Goal: Task Accomplishment & Management: Manage account settings

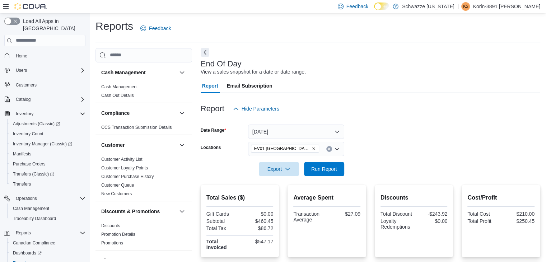
scroll to position [31, 0]
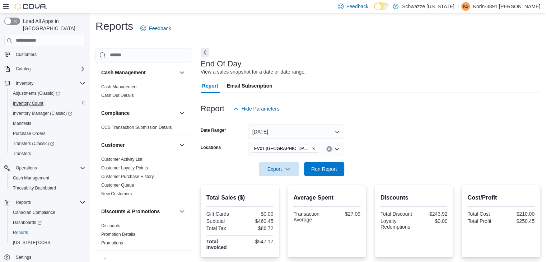
click at [37, 100] on span "Inventory Count" at bounding box center [28, 103] width 31 height 6
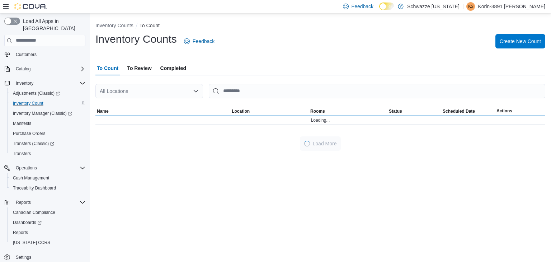
click at [191, 86] on div "All Locations" at bounding box center [149, 91] width 108 height 14
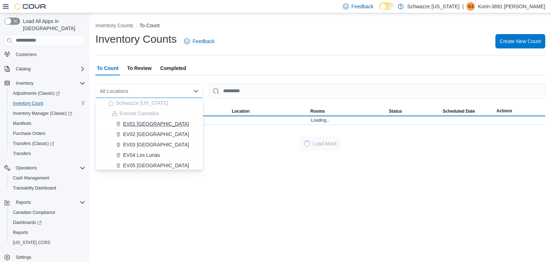
click at [159, 121] on span "EV01 [GEOGRAPHIC_DATA]" at bounding box center [156, 123] width 66 height 7
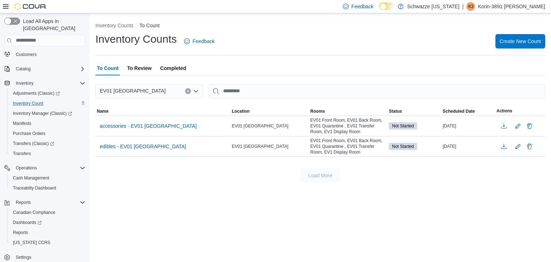
click at [340, 78] on div at bounding box center [320, 79] width 450 height 9
click at [141, 144] on span "edibles - EV01 North Valley" at bounding box center [143, 146] width 86 height 7
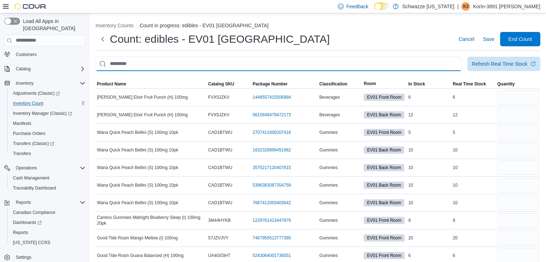
click at [304, 70] on input "This is a search bar. After typing your query, hit enter to filter the results …" at bounding box center [278, 64] width 366 height 14
type input "*****"
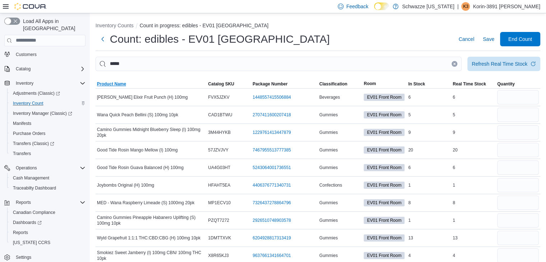
click at [108, 83] on span "Product Name" at bounding box center [111, 84] width 29 height 6
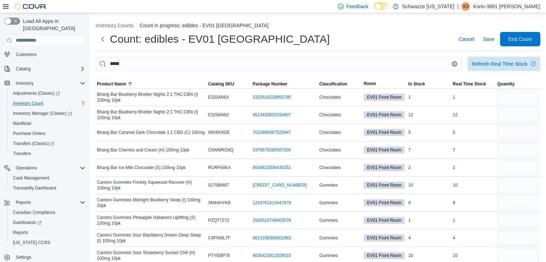
click at [326, 37] on div "Count: edibles - EV01 North Valley Cancel Save End Count" at bounding box center [317, 39] width 445 height 14
click at [515, 100] on input "number" at bounding box center [518, 97] width 42 height 14
type input "*"
type input "**"
type input "*"
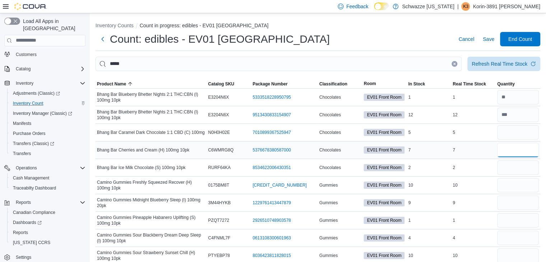
click at [510, 151] on input "number" at bounding box center [518, 150] width 42 height 14
type input "*"
click at [506, 166] on input "number" at bounding box center [518, 167] width 42 height 14
type input "*"
click at [520, 181] on input "number" at bounding box center [518, 185] width 42 height 14
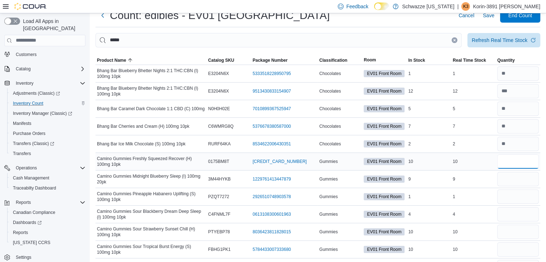
scroll to position [36, 0]
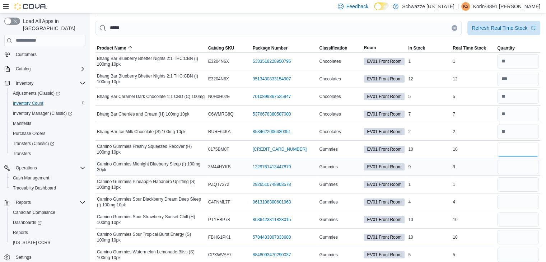
type input "**"
click at [518, 168] on input "number" at bounding box center [518, 167] width 42 height 14
type input "*"
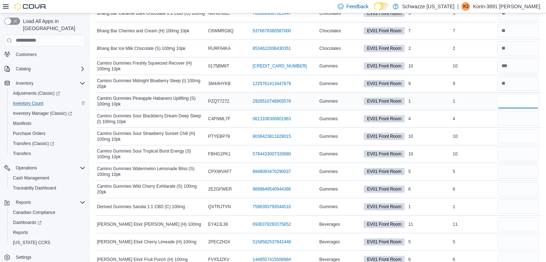
scroll to position [108, 0]
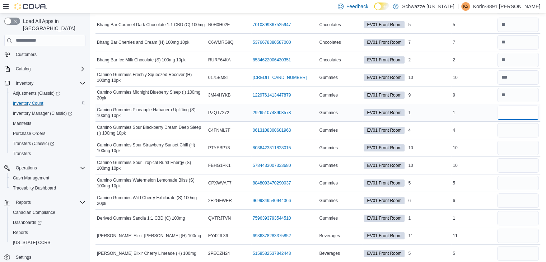
type input "*"
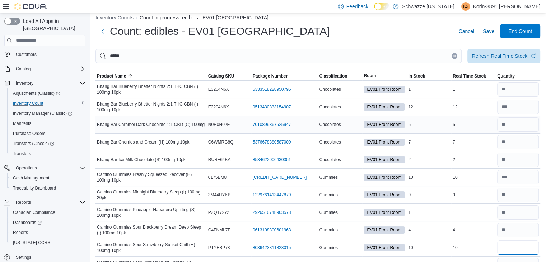
scroll to position [0, 0]
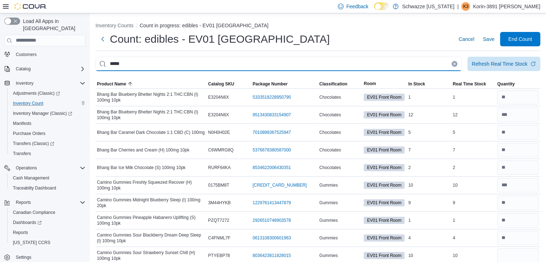
click at [316, 67] on input "*****" at bounding box center [278, 64] width 366 height 14
type input "********"
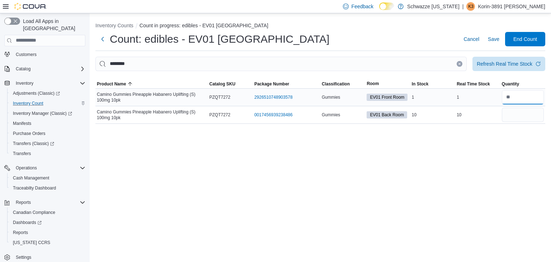
click at [535, 93] on input "number" at bounding box center [523, 97] width 42 height 14
type input "*"
type input "**"
click at [459, 64] on icon "Clear input" at bounding box center [460, 64] width 2 height 2
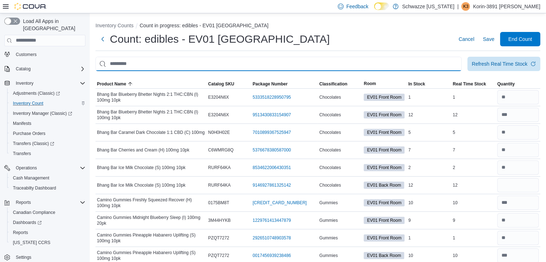
click at [434, 66] on input "This is a search bar. After typing your query, hit enter to filter the results …" at bounding box center [278, 64] width 366 height 14
type input "*****"
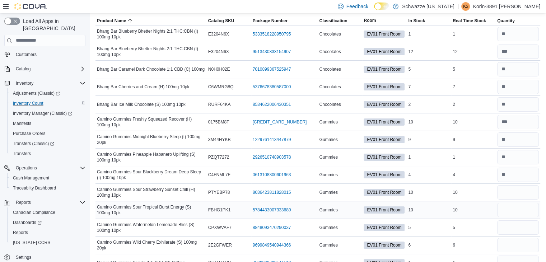
scroll to position [108, 0]
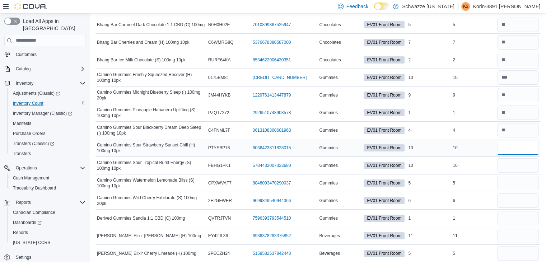
click at [513, 147] on input "number" at bounding box center [518, 148] width 42 height 14
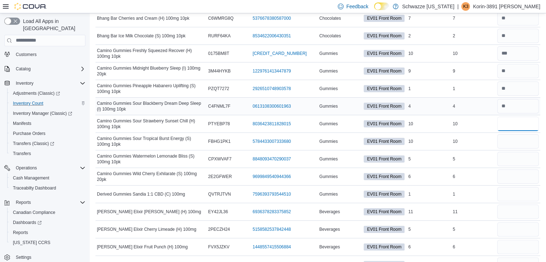
scroll to position [144, 0]
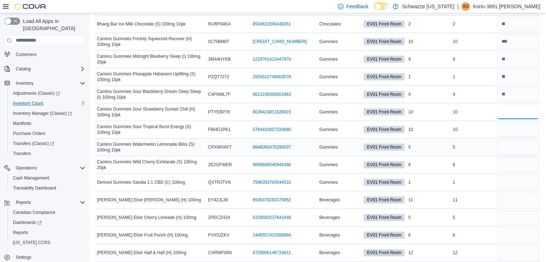
type input "**"
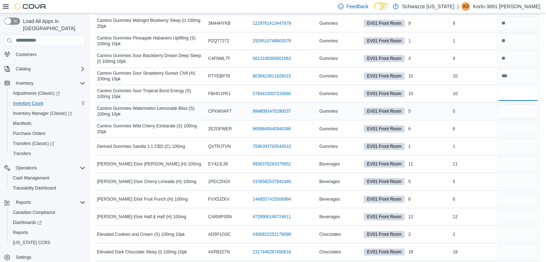
type input "**"
click at [519, 108] on input "number" at bounding box center [518, 111] width 42 height 14
type input "*"
click at [515, 131] on input "number" at bounding box center [518, 129] width 42 height 14
type input "*"
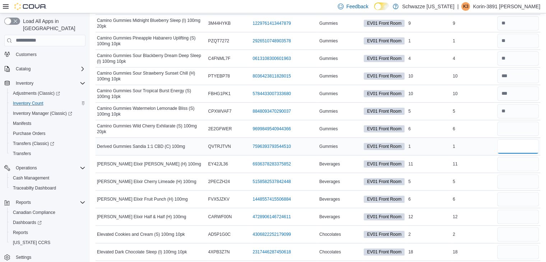
click at [513, 144] on input "number" at bounding box center [518, 146] width 42 height 14
type input "*"
click at [515, 165] on input "number" at bounding box center [518, 164] width 42 height 14
type input "**"
type input "*"
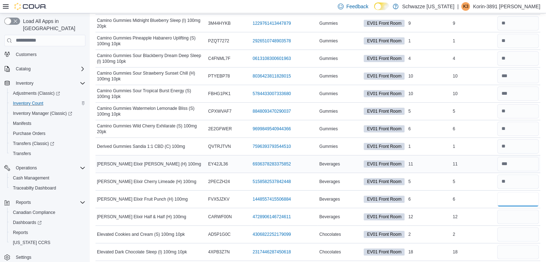
type input "*"
type input "**"
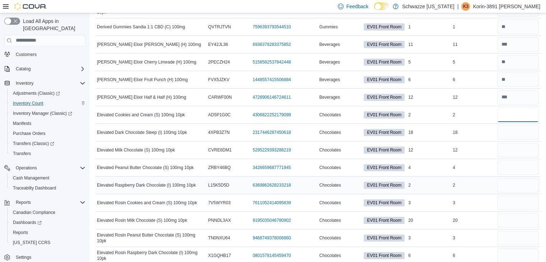
scroll to position [323, 0]
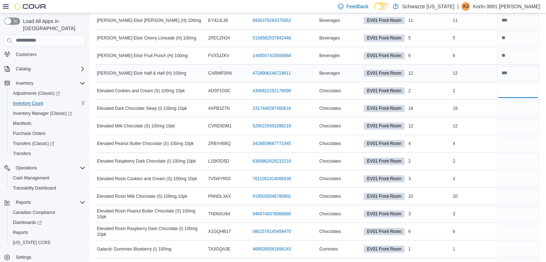
type input "*"
type input "**"
click at [519, 128] on input "number" at bounding box center [518, 126] width 42 height 14
type input "**"
click at [514, 142] on input "number" at bounding box center [518, 143] width 42 height 14
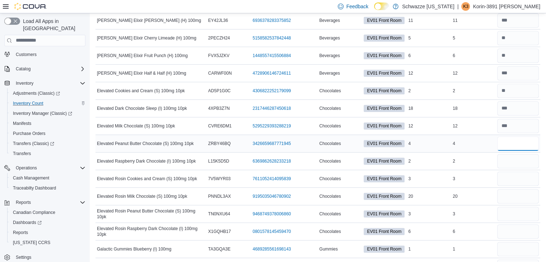
type input "*"
click at [525, 172] on input "number" at bounding box center [518, 179] width 42 height 14
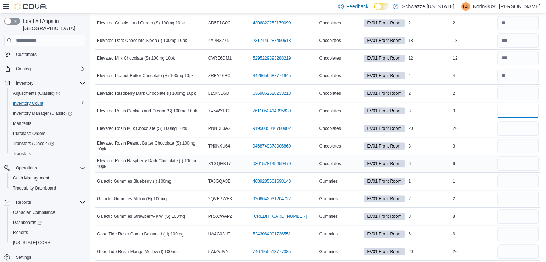
scroll to position [395, 0]
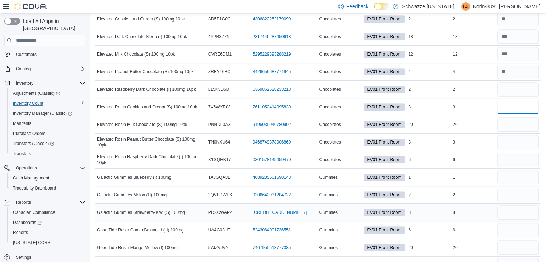
type input "*"
type input "**"
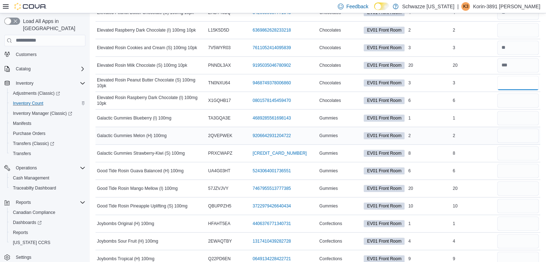
scroll to position [467, 0]
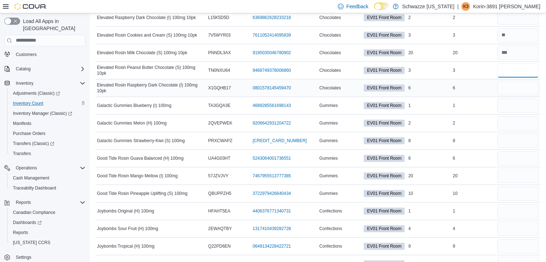
type input "*"
click at [520, 86] on input "number" at bounding box center [518, 88] width 42 height 14
type input "*"
click at [527, 110] on input "number" at bounding box center [518, 105] width 42 height 14
type input "*"
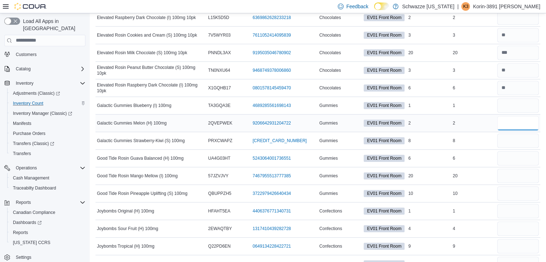
click at [523, 127] on input "number" at bounding box center [518, 123] width 42 height 14
type input "*"
click at [530, 140] on input "number" at bounding box center [518, 141] width 42 height 14
type input "*"
click at [506, 154] on input "number" at bounding box center [518, 158] width 42 height 14
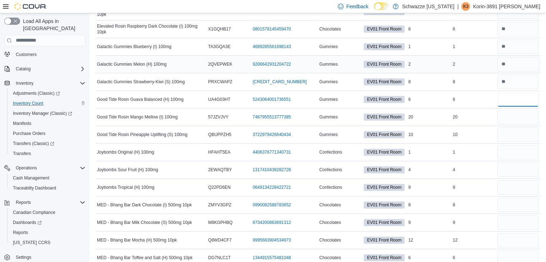
scroll to position [538, 0]
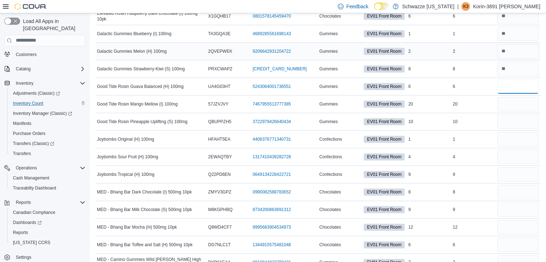
type input "*"
type input "**"
type input "*"
click at [507, 156] on input "number" at bounding box center [518, 157] width 42 height 14
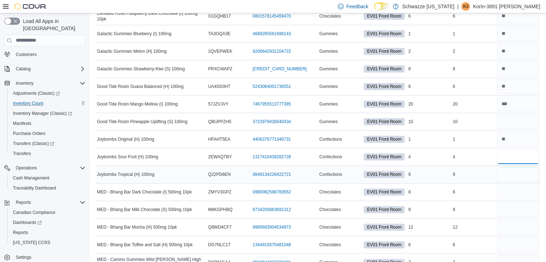
type input "*"
click at [525, 172] on input "number" at bounding box center [518, 174] width 42 height 14
type input "*"
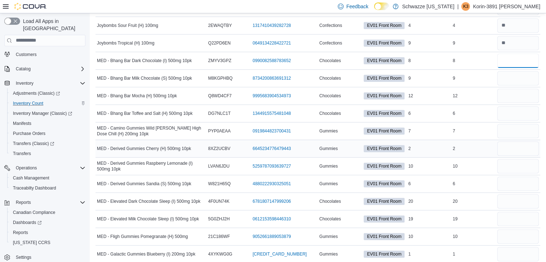
scroll to position [682, 0]
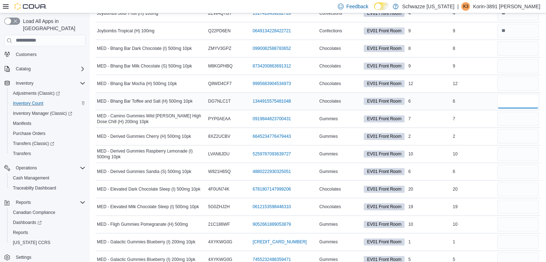
click at [504, 95] on input "number" at bounding box center [518, 101] width 42 height 14
type input "*"
click at [519, 48] on input "number" at bounding box center [518, 48] width 42 height 14
type input "*"
click at [511, 66] on input "number" at bounding box center [518, 66] width 42 height 14
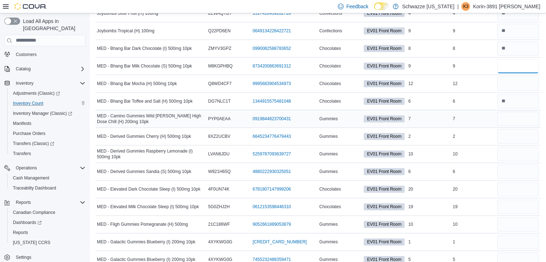
type input "*"
type input "**"
click at [524, 113] on input "number" at bounding box center [518, 119] width 42 height 14
type input "*"
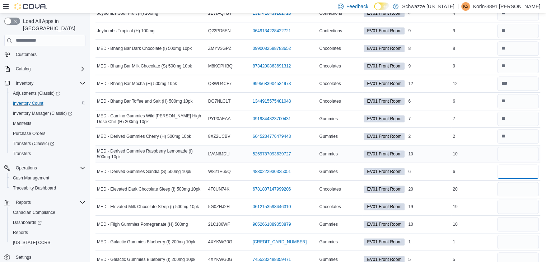
type input "*"
click at [505, 147] on input "number" at bounding box center [518, 154] width 42 height 14
type input "**"
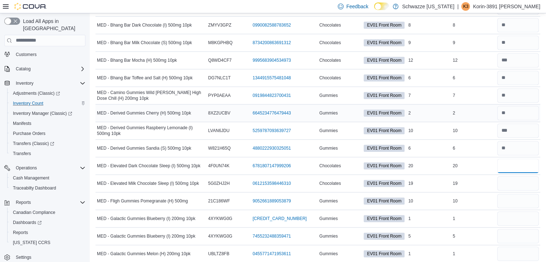
scroll to position [718, 0]
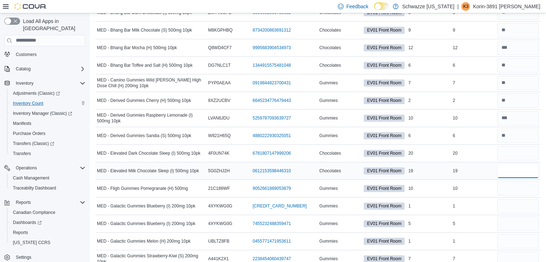
click at [514, 166] on input "number" at bounding box center [518, 171] width 42 height 14
type input "**"
click at [519, 151] on input "number" at bounding box center [518, 153] width 42 height 14
click at [518, 165] on input "number" at bounding box center [518, 171] width 42 height 14
click at [523, 150] on input "number" at bounding box center [518, 153] width 42 height 14
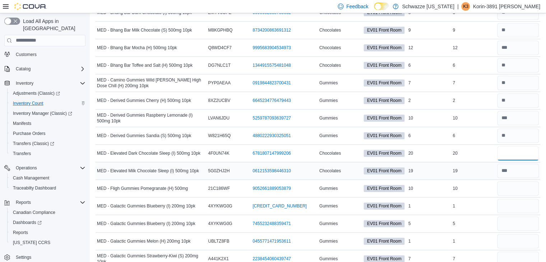
type input "**"
click at [527, 167] on input "number" at bounding box center [518, 171] width 42 height 14
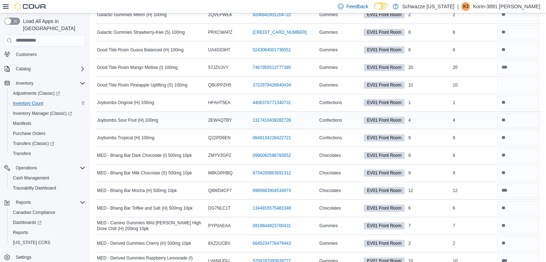
scroll to position [574, 0]
type input "**"
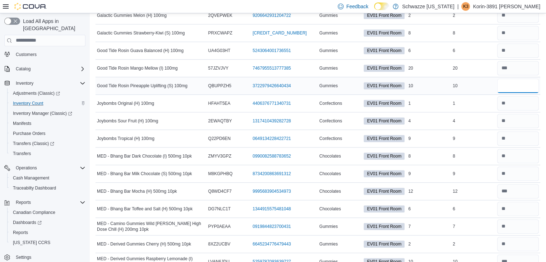
click at [525, 83] on input "number" at bounding box center [518, 86] width 42 height 14
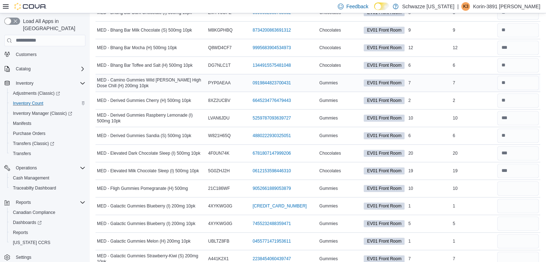
scroll to position [825, 0]
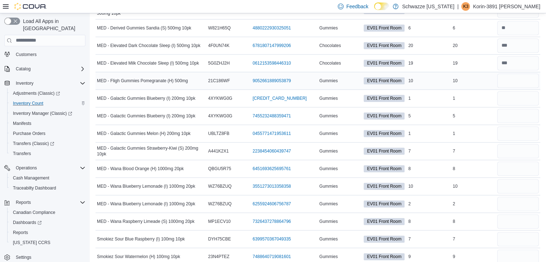
type input "**"
click at [514, 79] on input "number" at bounding box center [518, 81] width 42 height 14
type input "**"
click at [525, 95] on input "number" at bounding box center [518, 98] width 42 height 14
click at [517, 114] on input "number" at bounding box center [518, 116] width 42 height 14
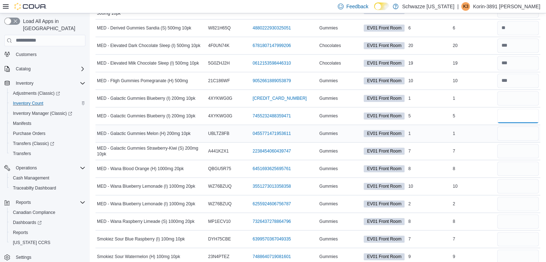
type input "*"
click at [515, 128] on input "number" at bounding box center [518, 133] width 42 height 14
type input "*"
click at [536, 96] on input "number" at bounding box center [518, 98] width 42 height 14
type input "*"
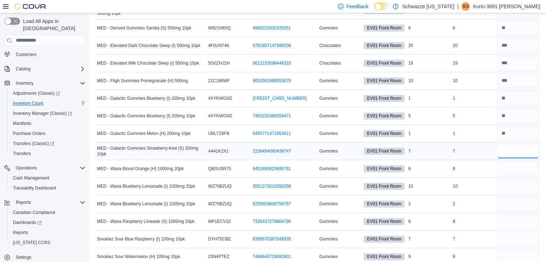
click at [532, 145] on input "number" at bounding box center [518, 151] width 42 height 14
type input "*"
click at [523, 162] on input "number" at bounding box center [518, 168] width 42 height 14
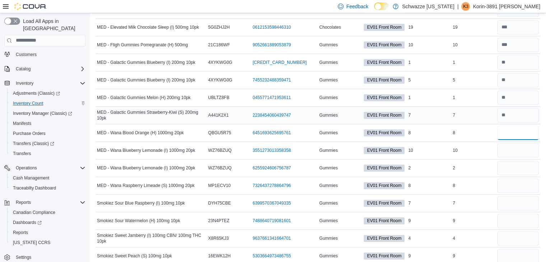
scroll to position [897, 0]
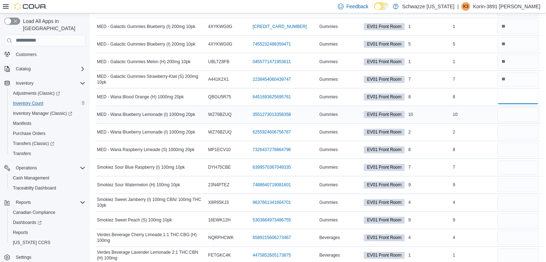
type input "*"
click at [518, 112] on input "number" at bounding box center [518, 114] width 42 height 14
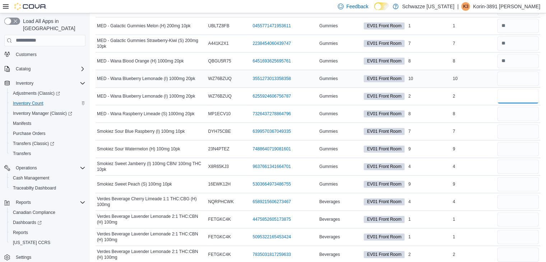
type input "*"
click at [512, 78] on input "number" at bounding box center [518, 78] width 42 height 14
type input "**"
click at [511, 108] on input "number" at bounding box center [518, 114] width 42 height 14
type input "*"
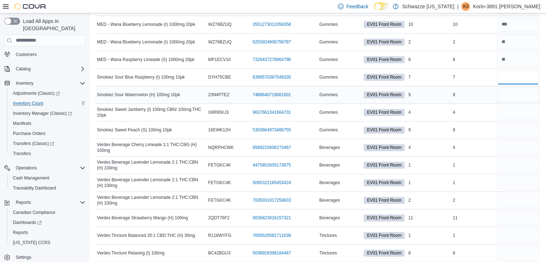
scroll to position [1005, 0]
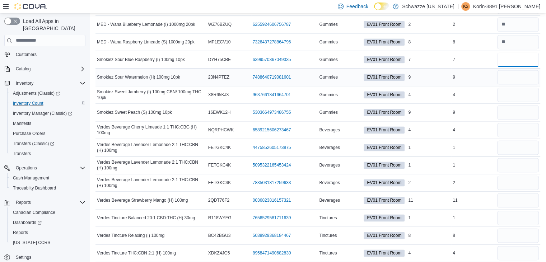
type input "*"
click at [510, 71] on input "number" at bounding box center [518, 77] width 42 height 14
type input "*"
click at [514, 88] on input "number" at bounding box center [518, 95] width 42 height 14
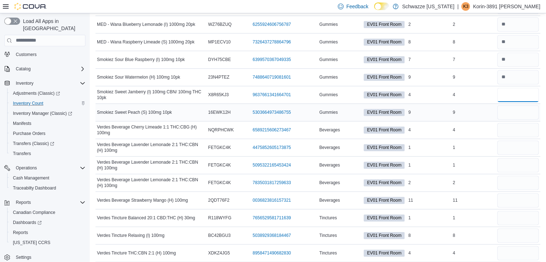
type input "*"
click at [515, 106] on input "number" at bounding box center [518, 112] width 42 height 14
type input "*"
click at [512, 127] on input "number" at bounding box center [518, 130] width 42 height 14
type input "*"
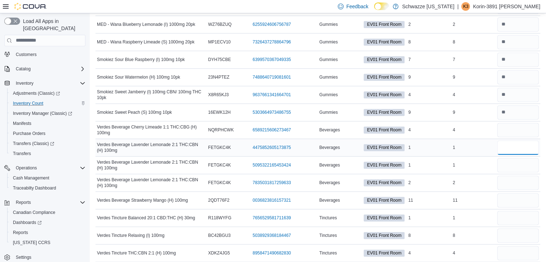
click at [530, 141] on input "number" at bounding box center [518, 147] width 42 height 14
click at [517, 178] on input "number" at bounding box center [518, 182] width 42 height 14
type input "*"
click at [525, 193] on input "number" at bounding box center [518, 200] width 42 height 14
type input "**"
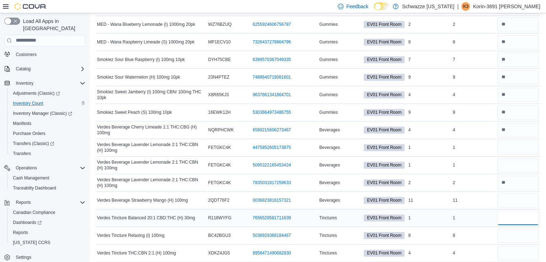
click at [535, 212] on input "number" at bounding box center [518, 218] width 42 height 14
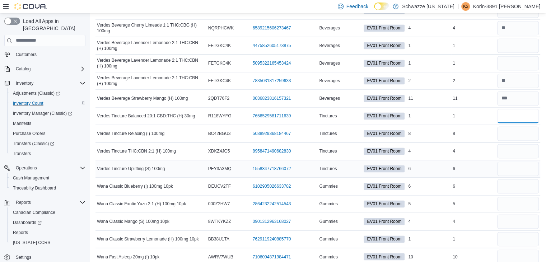
scroll to position [1113, 0]
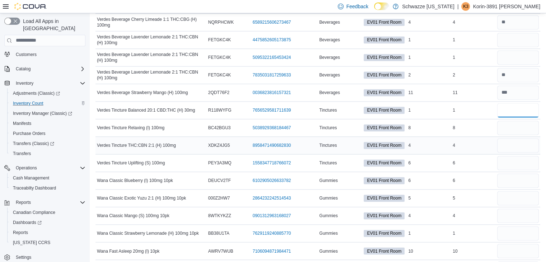
type input "*"
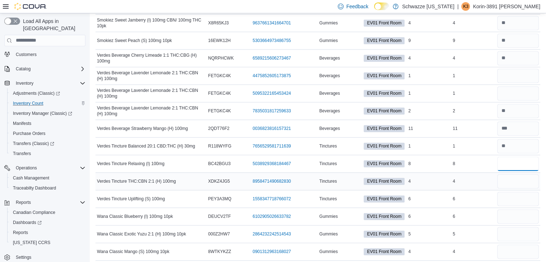
scroll to position [1148, 0]
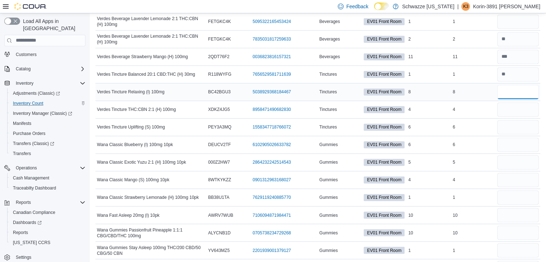
click at [511, 86] on input "number" at bounding box center [518, 92] width 42 height 14
type input "*"
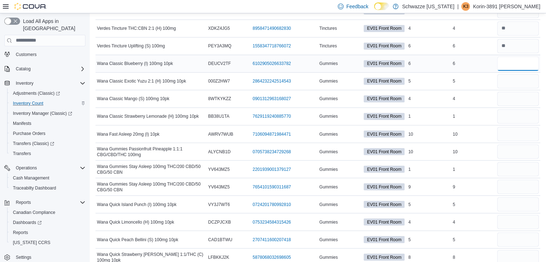
scroll to position [1256, 0]
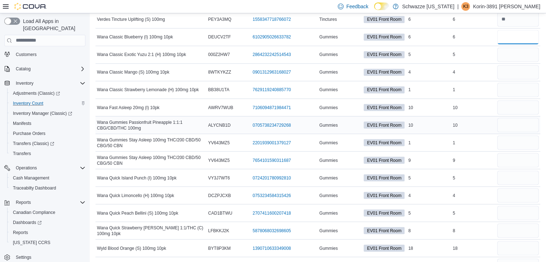
type input "*"
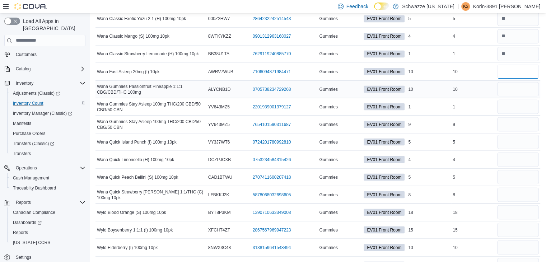
type input "**"
type input "*"
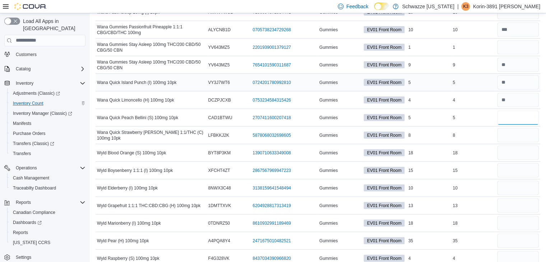
scroll to position [1364, 0]
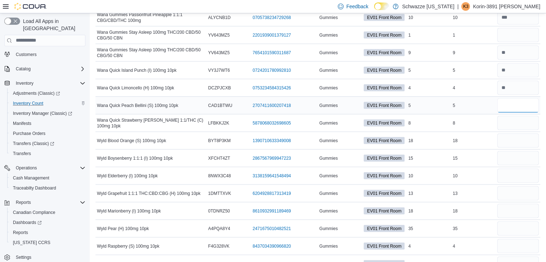
type input "*"
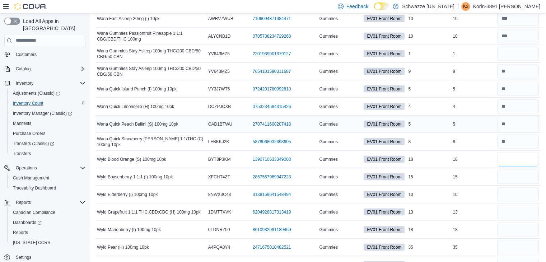
scroll to position [1328, 0]
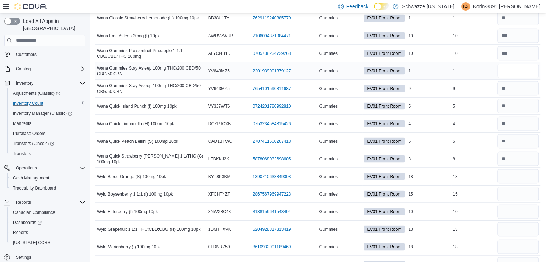
click at [516, 69] on input "number" at bounding box center [518, 71] width 42 height 14
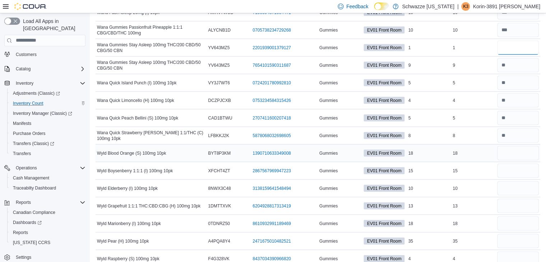
scroll to position [1364, 0]
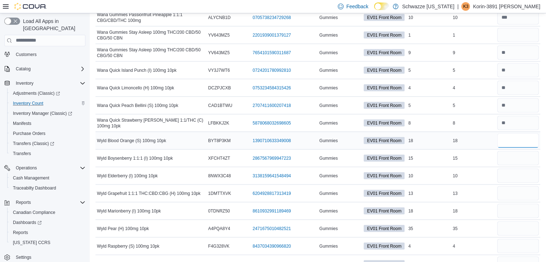
click at [520, 140] on input "number" at bounding box center [518, 140] width 42 height 14
type input "**"
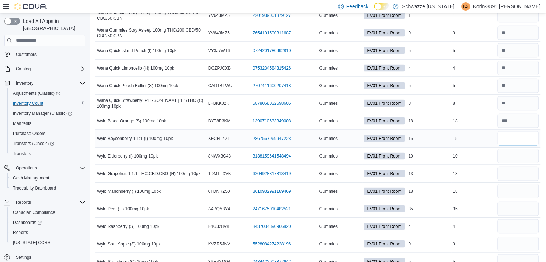
scroll to position [1391, 0]
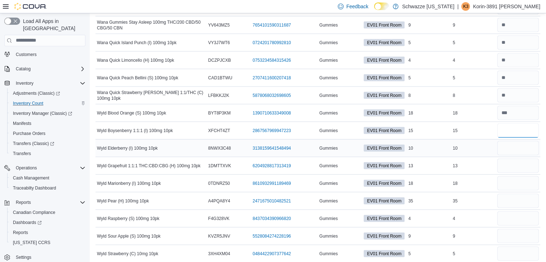
type input "**"
click at [511, 144] on input "number" at bounding box center [518, 148] width 42 height 14
type input "**"
click at [510, 159] on input "number" at bounding box center [518, 166] width 42 height 14
type input "**"
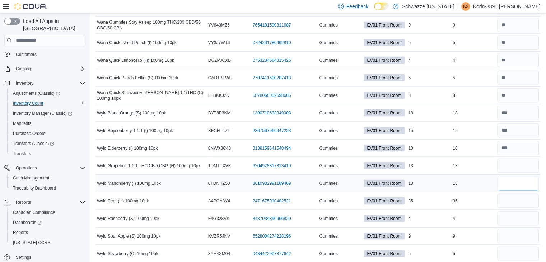
click at [522, 176] on input "number" at bounding box center [518, 183] width 42 height 14
type input "**"
drag, startPoint x: 518, startPoint y: 195, endPoint x: 521, endPoint y: 191, distance: 5.3
click at [518, 195] on input "number" at bounding box center [518, 201] width 42 height 14
type input "**"
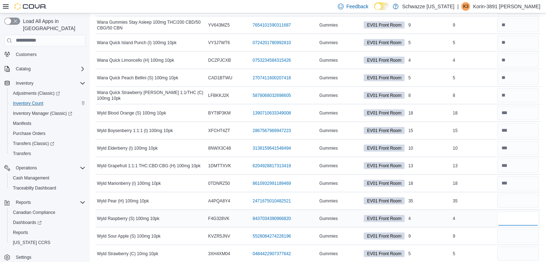
click at [514, 213] on input "number" at bounding box center [518, 218] width 42 height 14
type input "*"
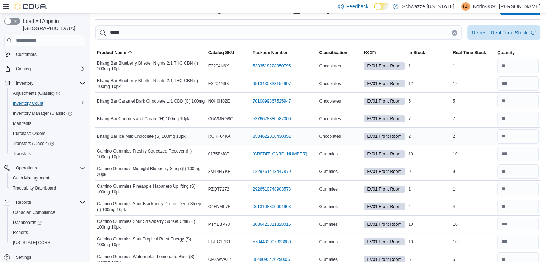
scroll to position [0, 0]
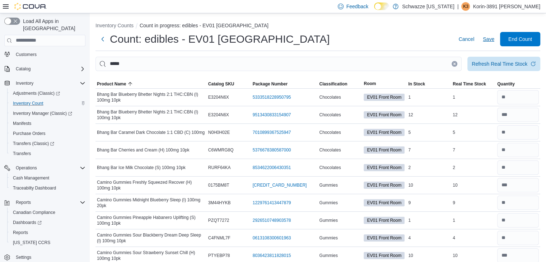
type input "*"
click at [493, 41] on span "Save" at bounding box center [488, 39] width 11 height 7
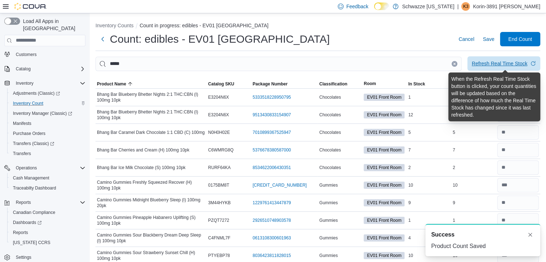
click at [501, 65] on div "Refresh Real Time Stock" at bounding box center [500, 63] width 56 height 7
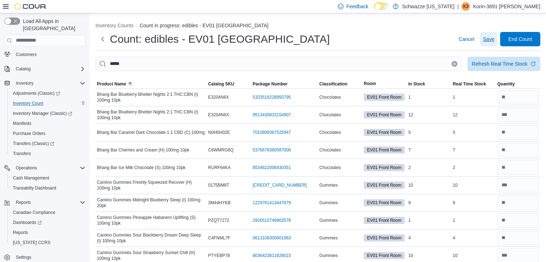
click at [494, 37] on span "Save" at bounding box center [488, 39] width 11 height 7
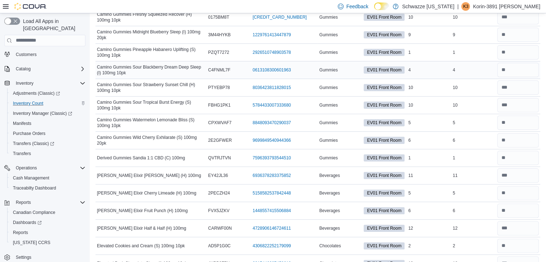
scroll to position [179, 0]
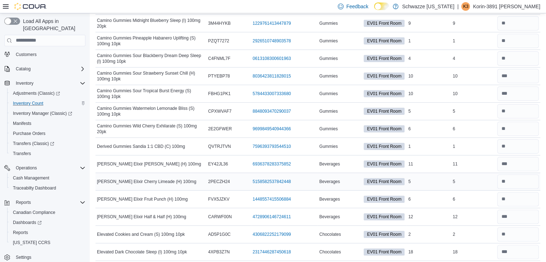
click at [476, 182] on div "5" at bounding box center [473, 181] width 45 height 9
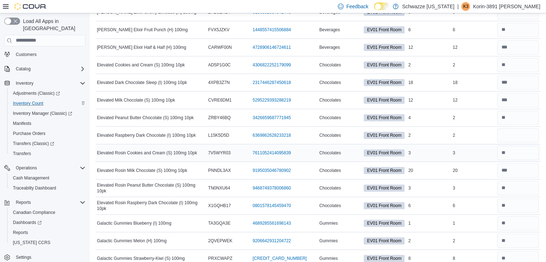
scroll to position [395, 0]
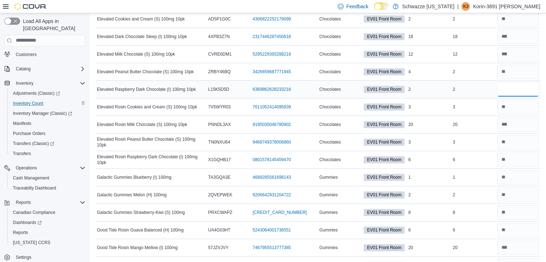
click at [517, 89] on input "number" at bounding box center [518, 89] width 42 height 14
type input "*"
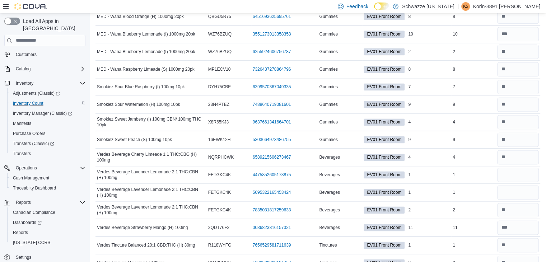
scroll to position [1005, 0]
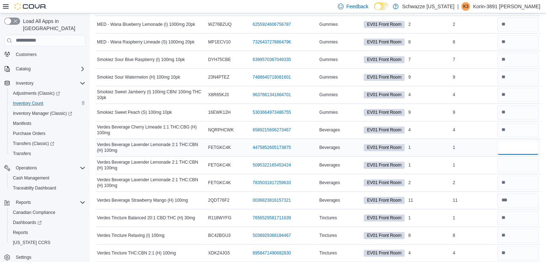
click at [517, 146] on input "number" at bounding box center [518, 147] width 42 height 14
type input "*"
click at [478, 121] on td "Real Time Stock 4" at bounding box center [473, 130] width 45 height 18
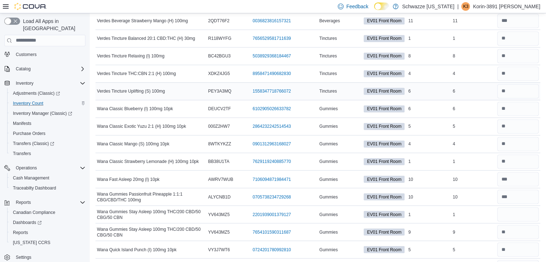
scroll to position [1220, 0]
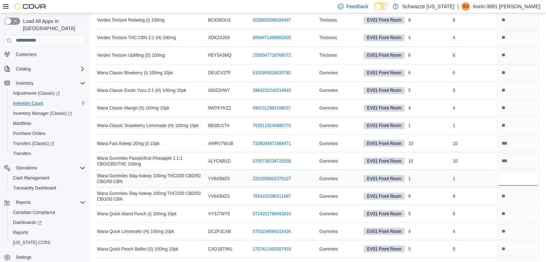
click at [518, 176] on input "number" at bounding box center [518, 178] width 42 height 14
type input "*"
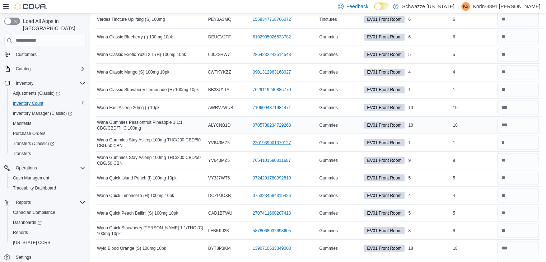
scroll to position [1292, 0]
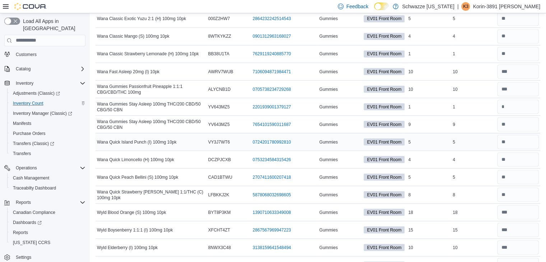
drag, startPoint x: 490, startPoint y: 125, endPoint x: 490, endPoint y: 137, distance: 12.2
click at [489, 137] on div "5" at bounding box center [473, 141] width 45 height 9
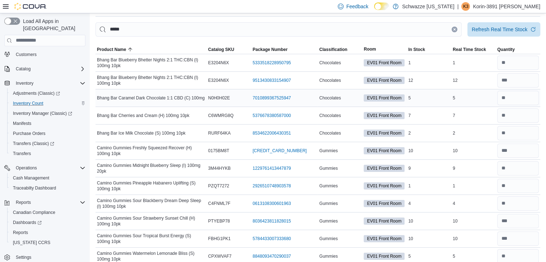
scroll to position [0, 0]
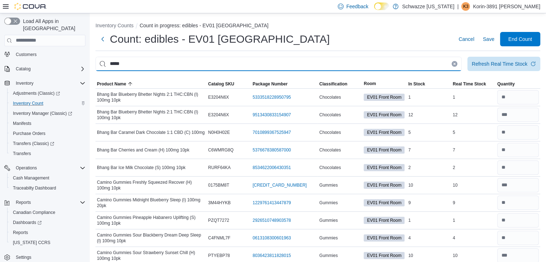
click at [306, 68] on input "*****" at bounding box center [278, 64] width 366 height 14
type input "****"
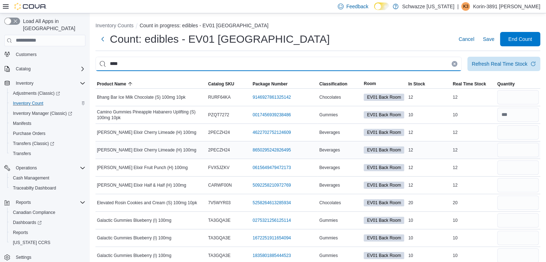
scroll to position [36, 0]
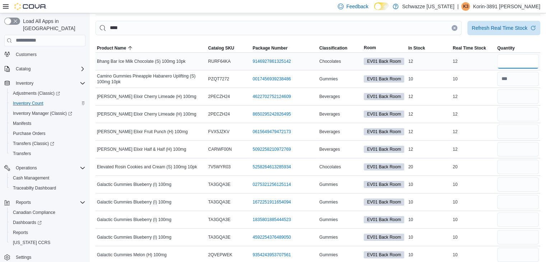
click at [511, 62] on input "number" at bounding box center [518, 61] width 42 height 14
type input "**"
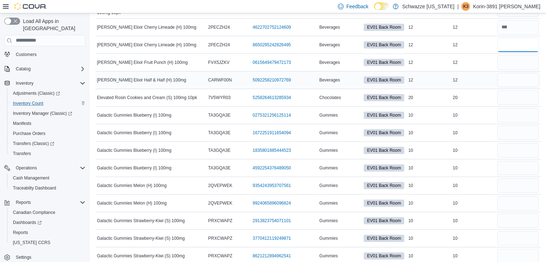
scroll to position [0, 0]
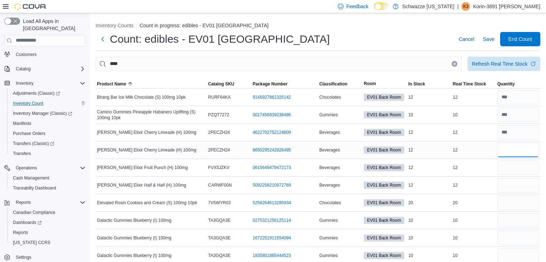
type input "**"
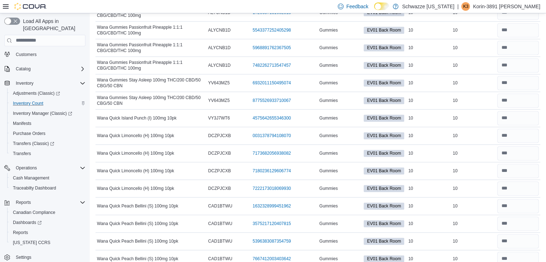
scroll to position [1076, 0]
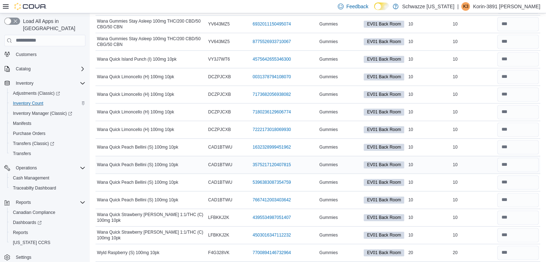
click at [468, 160] on div "10" at bounding box center [473, 164] width 45 height 9
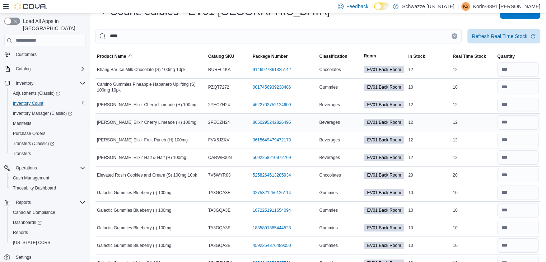
scroll to position [0, 0]
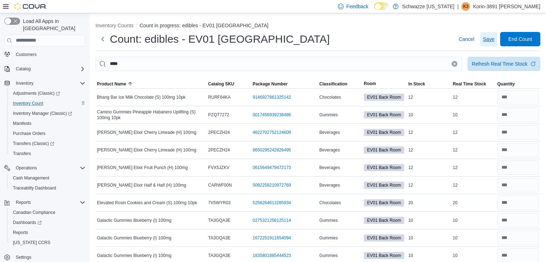
click at [494, 41] on span "Save" at bounding box center [488, 39] width 11 height 7
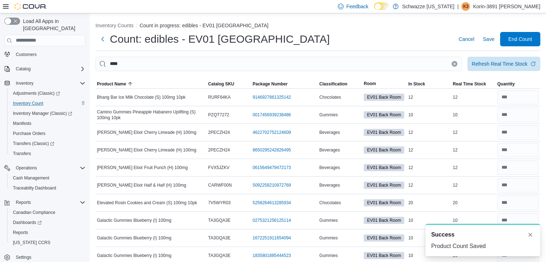
click at [456, 63] on icon "Clear input" at bounding box center [454, 63] width 3 height 3
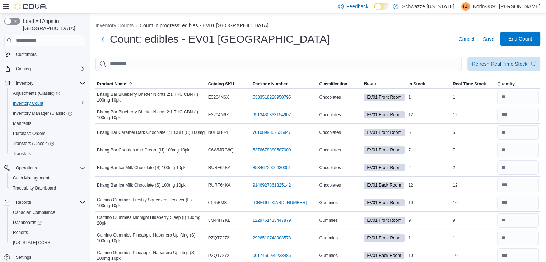
click at [512, 43] on span "End Count" at bounding box center [520, 39] width 32 height 14
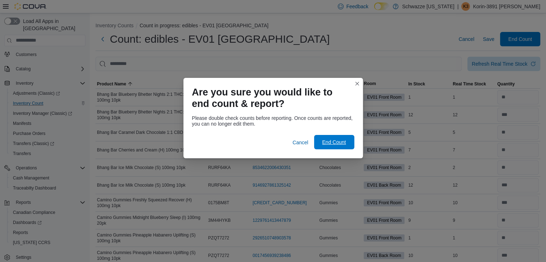
click at [338, 145] on span "End Count" at bounding box center [334, 142] width 32 height 14
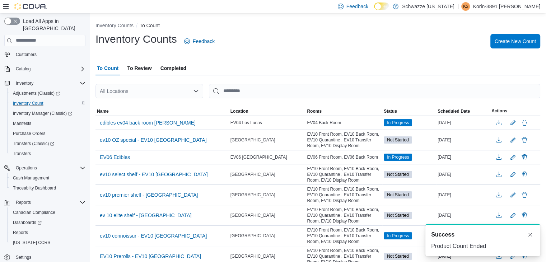
click at [179, 88] on div "All Locations" at bounding box center [149, 91] width 108 height 14
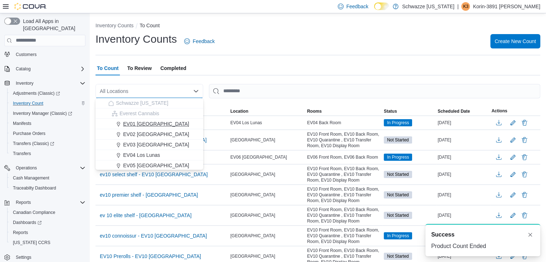
click at [147, 123] on span "EV01 North Valley" at bounding box center [156, 123] width 66 height 7
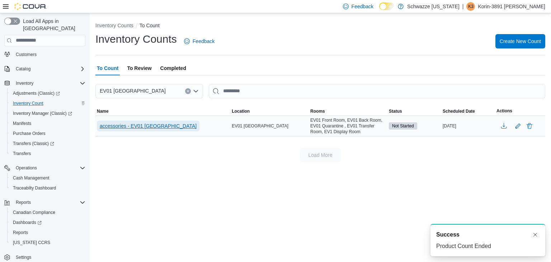
click at [158, 126] on span "accessories - EV01 North Valley" at bounding box center [148, 125] width 97 height 7
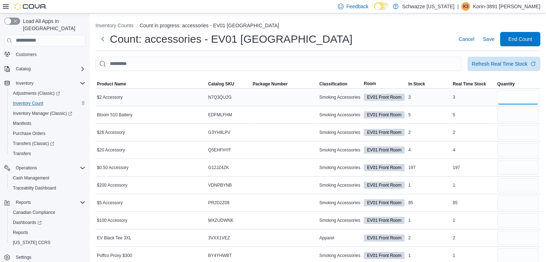
click at [521, 100] on input "number" at bounding box center [518, 97] width 42 height 14
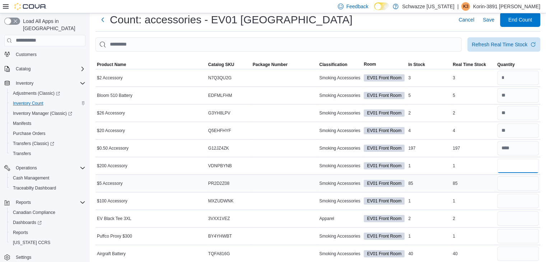
scroll to position [36, 0]
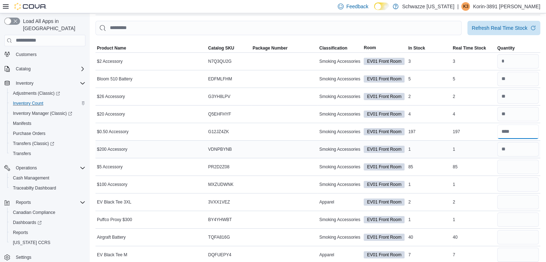
drag, startPoint x: 528, startPoint y: 132, endPoint x: 524, endPoint y: 142, distance: 10.7
click at [524, 142] on tbody "$2 Accessory Catalog SKU N7Q3QU2G Package Number Smoking Accessories EV01 Front…" at bounding box center [317, 254] width 445 height 404
click at [520, 169] on input "number" at bounding box center [518, 167] width 42 height 14
drag, startPoint x: 477, startPoint y: 178, endPoint x: 461, endPoint y: 195, distance: 22.6
click at [461, 195] on td "Real Time Stock 2" at bounding box center [473, 202] width 45 height 18
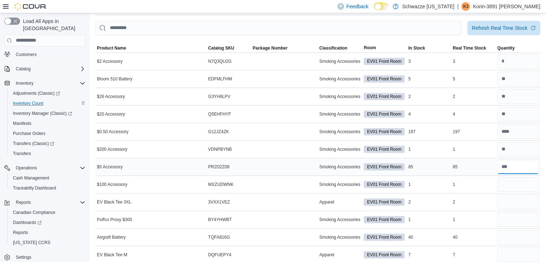
click at [519, 165] on input "number" at bounding box center [518, 167] width 42 height 14
click at [524, 186] on input "number" at bounding box center [518, 184] width 42 height 14
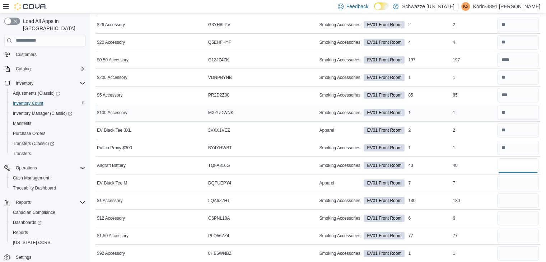
scroll to position [144, 0]
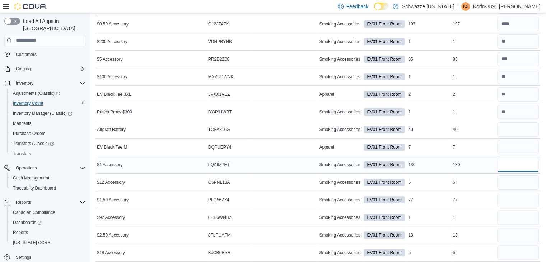
click at [512, 166] on input "number" at bounding box center [518, 165] width 42 height 14
click at [514, 179] on input "number" at bounding box center [518, 182] width 42 height 14
click at [523, 202] on input "number" at bounding box center [518, 200] width 42 height 14
click at [512, 213] on input "number" at bounding box center [518, 217] width 42 height 14
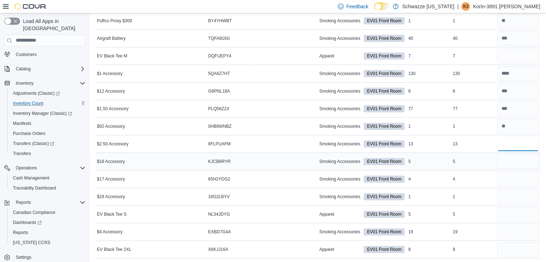
scroll to position [235, 0]
click at [511, 156] on input "number" at bounding box center [518, 161] width 42 height 14
click at [523, 175] on input "number" at bounding box center [518, 179] width 42 height 14
click at [516, 197] on input "number" at bounding box center [518, 196] width 42 height 14
click at [481, 165] on td "Real Time Stock 5" at bounding box center [473, 161] width 45 height 18
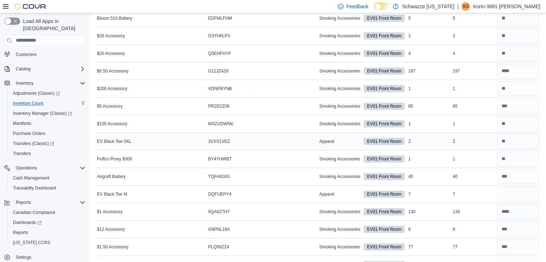
scroll to position [108, 0]
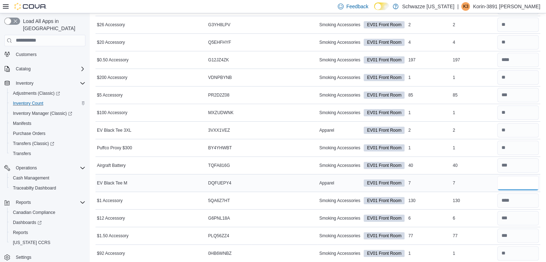
click at [517, 182] on input "number" at bounding box center [518, 183] width 42 height 14
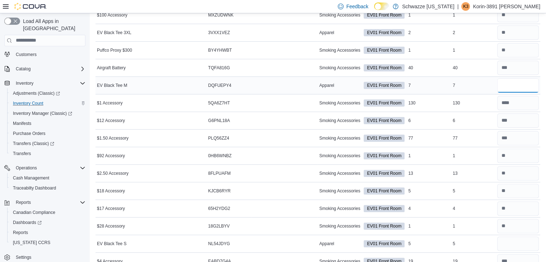
scroll to position [235, 0]
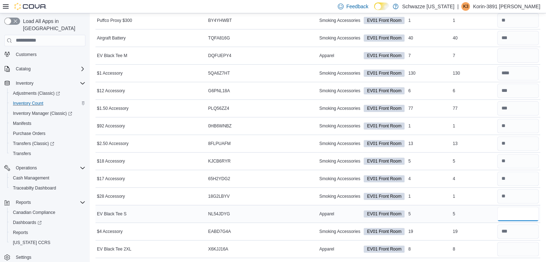
click at [518, 209] on input "number" at bounding box center [518, 214] width 42 height 14
click at [479, 207] on td "Real Time Stock 5" at bounding box center [473, 214] width 45 height 18
click at [515, 54] on input "number" at bounding box center [518, 55] width 42 height 14
click at [530, 254] on input "number" at bounding box center [518, 249] width 42 height 14
click at [520, 60] on input "number" at bounding box center [518, 55] width 42 height 14
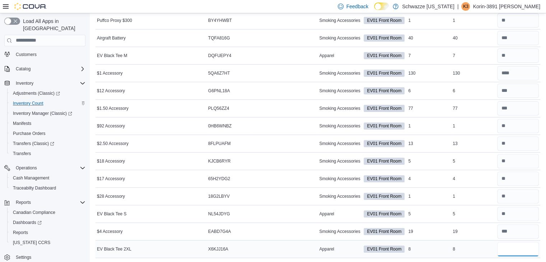
click at [518, 252] on input "number" at bounding box center [518, 249] width 42 height 14
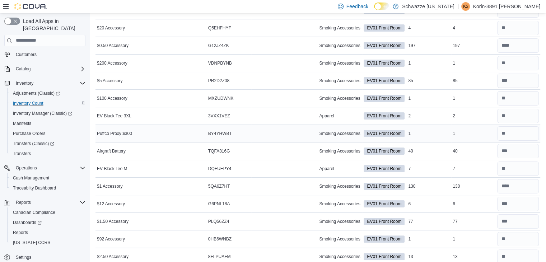
scroll to position [0, 0]
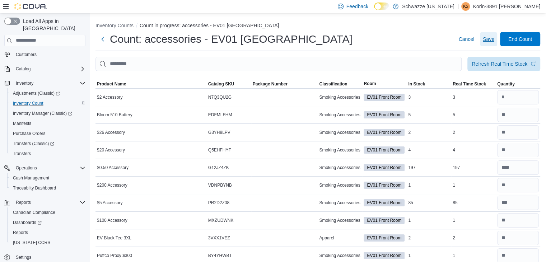
click at [489, 37] on span "Save" at bounding box center [488, 39] width 11 height 7
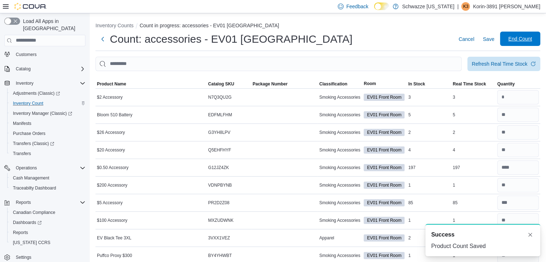
click at [528, 43] on span "End Count" at bounding box center [520, 39] width 32 height 14
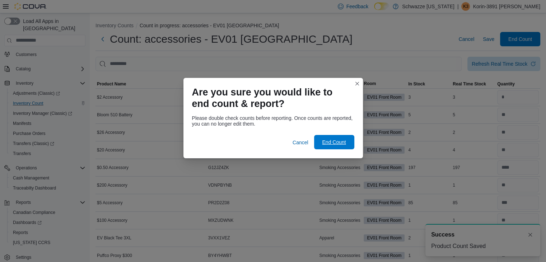
click at [326, 145] on span "End Count" at bounding box center [334, 142] width 24 height 7
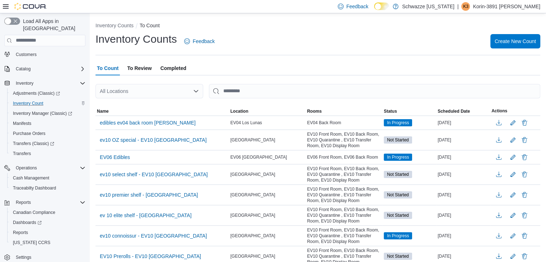
drag, startPoint x: 412, startPoint y: 58, endPoint x: 318, endPoint y: 58, distance: 93.3
click at [128, 84] on div "All Locations" at bounding box center [149, 91] width 108 height 14
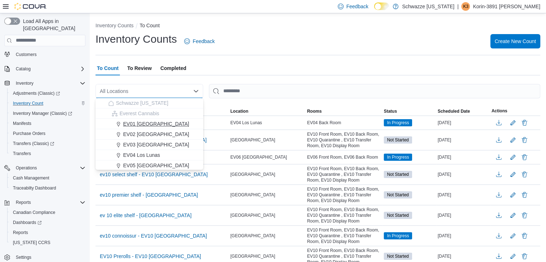
click at [145, 125] on span "EV01 North Valley" at bounding box center [156, 123] width 66 height 7
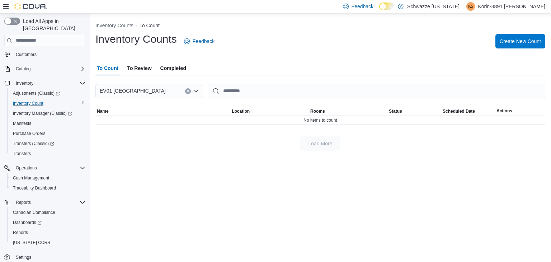
click at [275, 48] on div "Inventory Counts Feedback Create New Count" at bounding box center [320, 41] width 450 height 19
click at [512, 6] on p "Korin-3891 Hobday" at bounding box center [511, 6] width 67 height 9
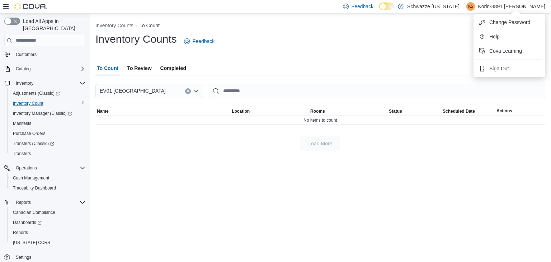
click at [427, 36] on div "Inventory Counts Feedback Create New Count" at bounding box center [320, 41] width 450 height 19
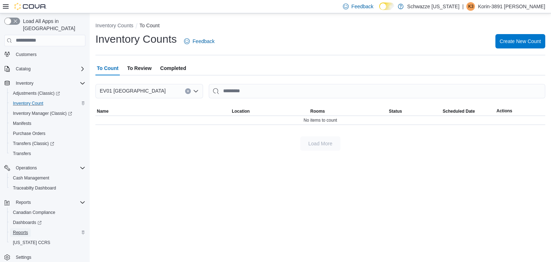
click at [28, 228] on link "Reports" at bounding box center [20, 232] width 21 height 9
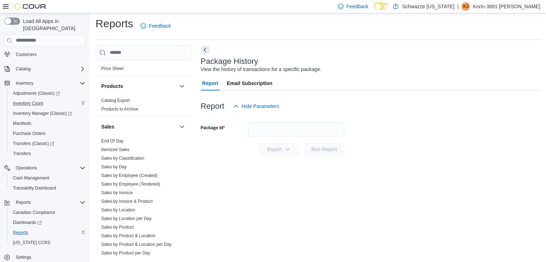
scroll to position [495, 0]
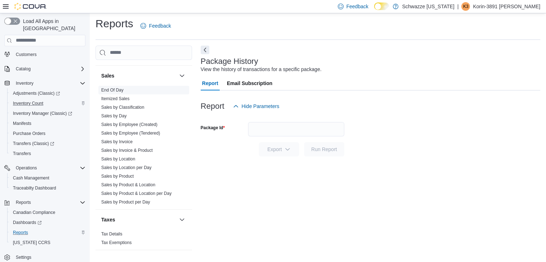
click at [117, 88] on link "End Of Day" at bounding box center [112, 90] width 22 height 5
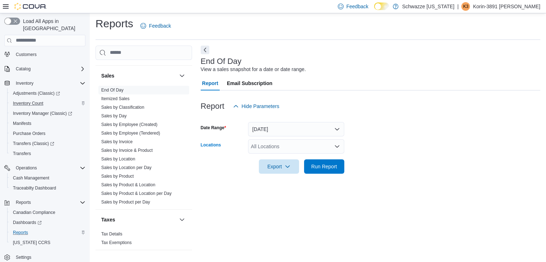
click at [306, 148] on div "All Locations" at bounding box center [296, 146] width 96 height 14
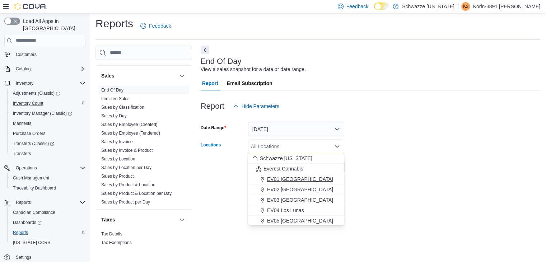
drag, startPoint x: 301, startPoint y: 182, endPoint x: 304, endPoint y: 179, distance: 3.8
click at [304, 179] on span "EV01 North Valley" at bounding box center [300, 178] width 66 height 7
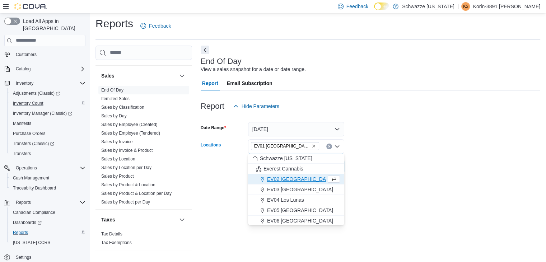
click at [438, 179] on div "End Of Day View a sales snapshot for a date or date range. Report Email Subscri…" at bounding box center [370, 151] width 339 height 211
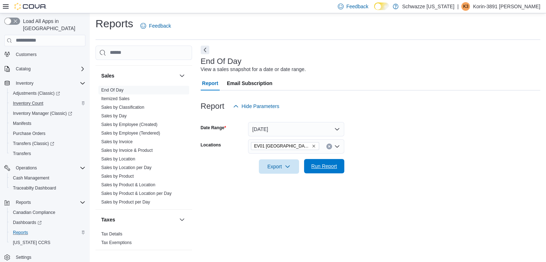
click at [334, 167] on span "Run Report" at bounding box center [324, 166] width 26 height 7
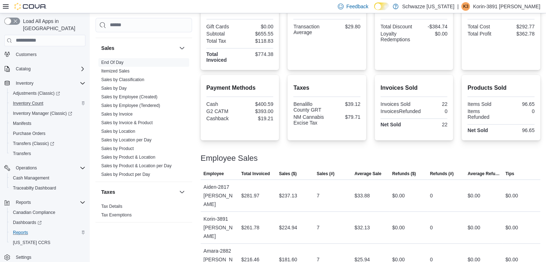
scroll to position [204, 0]
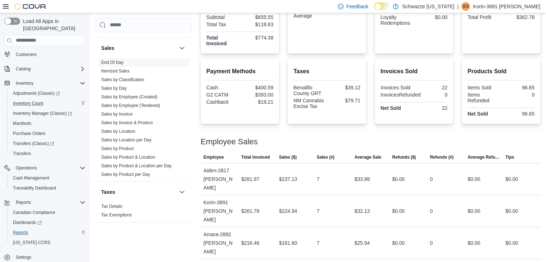
drag, startPoint x: 472, startPoint y: 136, endPoint x: 478, endPoint y: 150, distance: 15.1
click at [478, 150] on div at bounding box center [370, 149] width 339 height 6
drag, startPoint x: 399, startPoint y: 227, endPoint x: 399, endPoint y: 232, distance: 5.0
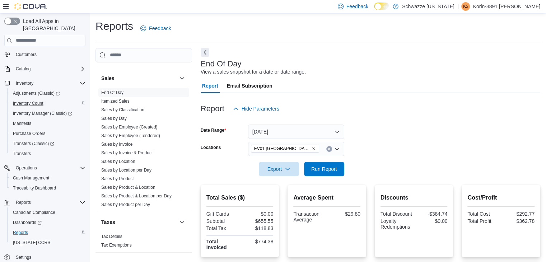
click at [519, 5] on p "Korin-3891 Hobday" at bounding box center [506, 6] width 67 height 9
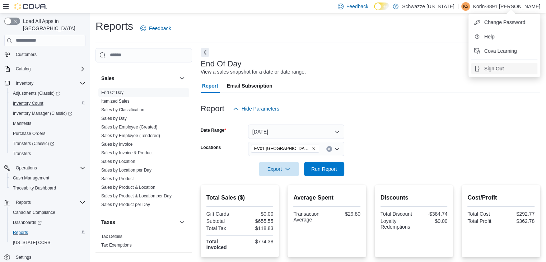
click at [508, 72] on button "Sign Out" at bounding box center [504, 68] width 66 height 11
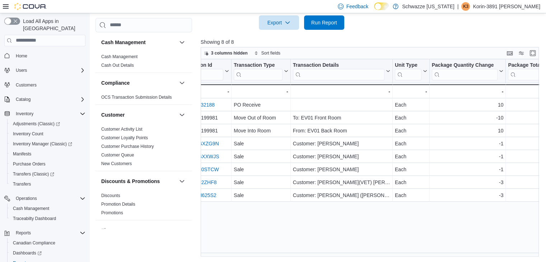
scroll to position [0, 272]
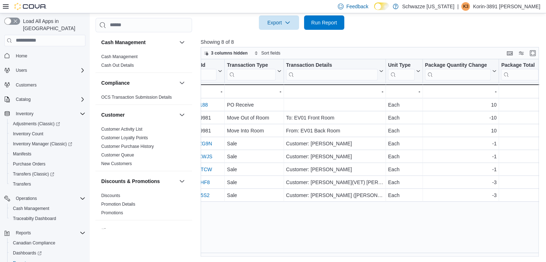
click at [398, 235] on div "Product Click to view column header actions SKU Click to view column header act…" at bounding box center [372, 157] width 342 height 197
drag, startPoint x: 403, startPoint y: 252, endPoint x: 426, endPoint y: 253, distance: 22.6
click at [426, 253] on div "Product Click to view column header actions SKU Click to view column header act…" at bounding box center [372, 157] width 342 height 197
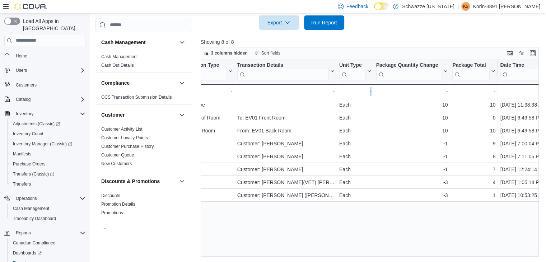
scroll to position [0, 317]
click at [408, 233] on div "Product Click to view column header actions SKU Click to view column header act…" at bounding box center [372, 157] width 342 height 197
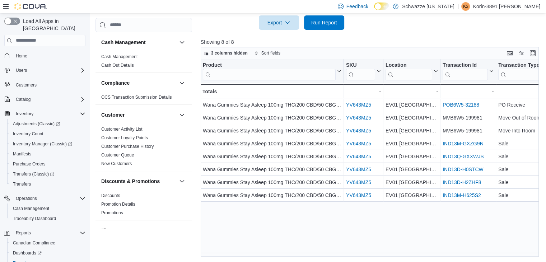
scroll to position [0, 0]
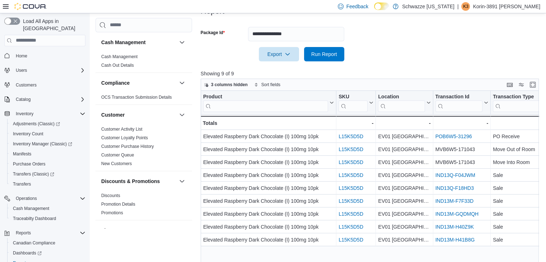
scroll to position [129, 0]
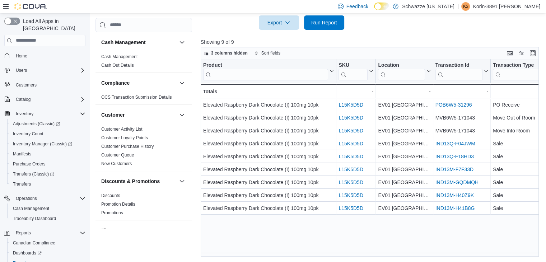
drag, startPoint x: 326, startPoint y: 252, endPoint x: 333, endPoint y: 252, distance: 6.8
click at [333, 252] on div "Product Click to view column header actions SKU Click to view column header act…" at bounding box center [372, 157] width 342 height 197
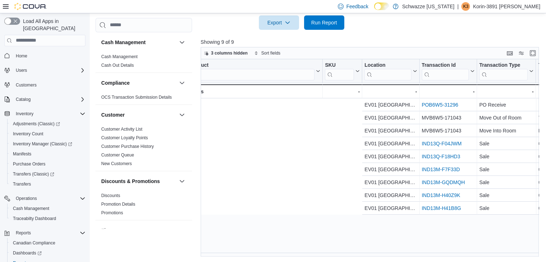
scroll to position [0, 0]
